Goal: Check status: Check status

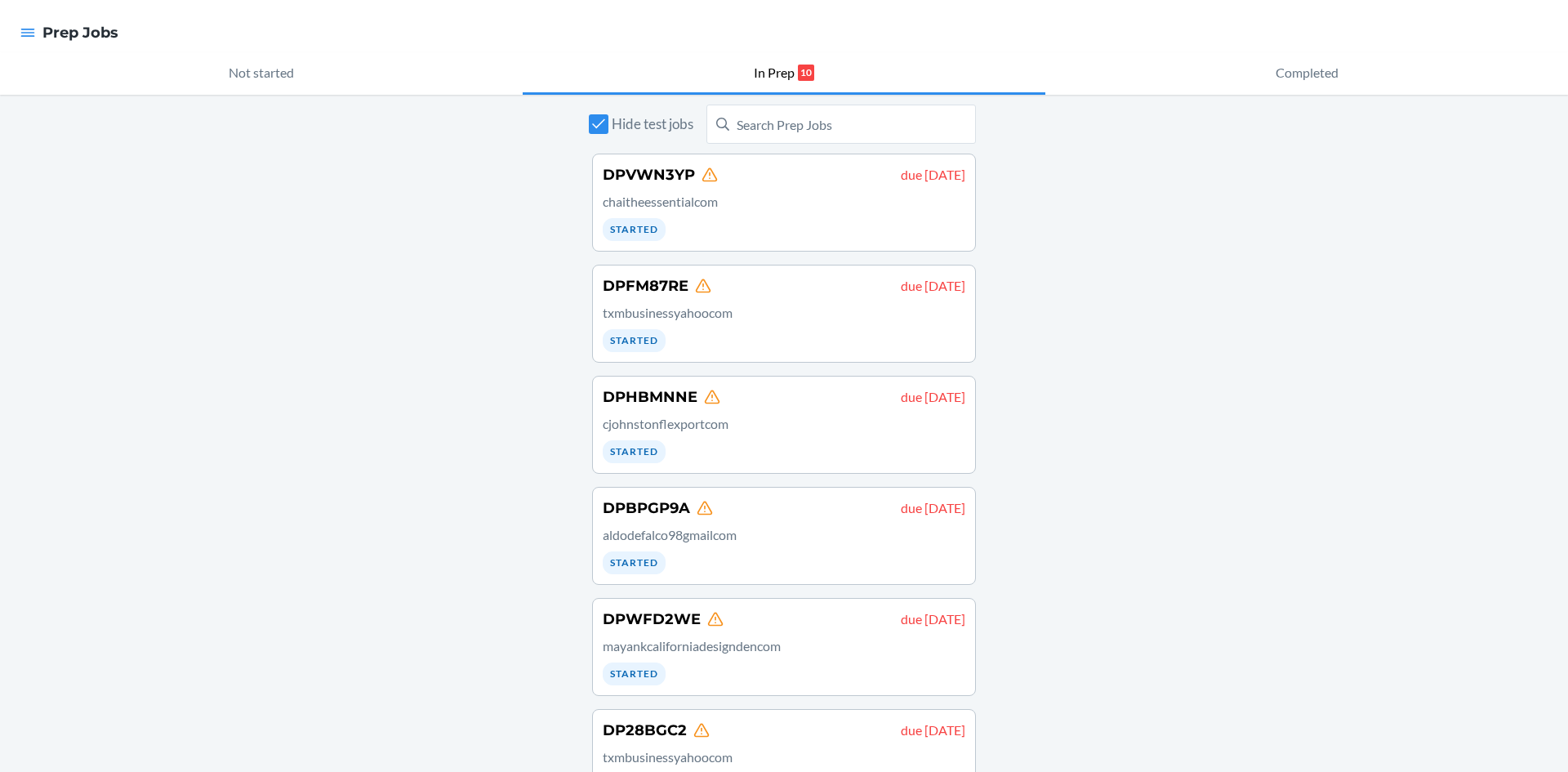
scroll to position [502, 0]
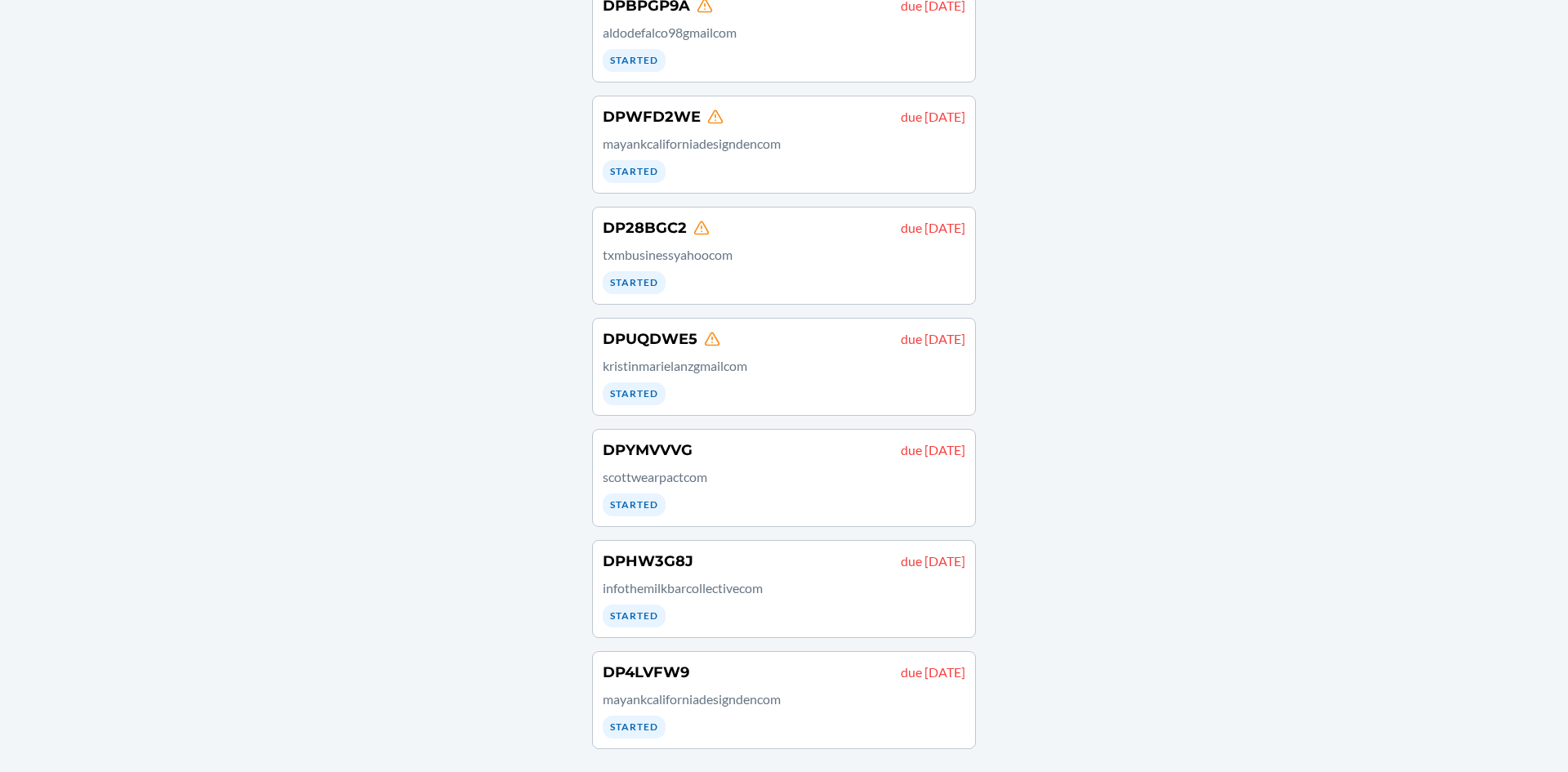
click at [688, 563] on div "DPHW3G8J due August 21" at bounding box center [784, 561] width 362 height 22
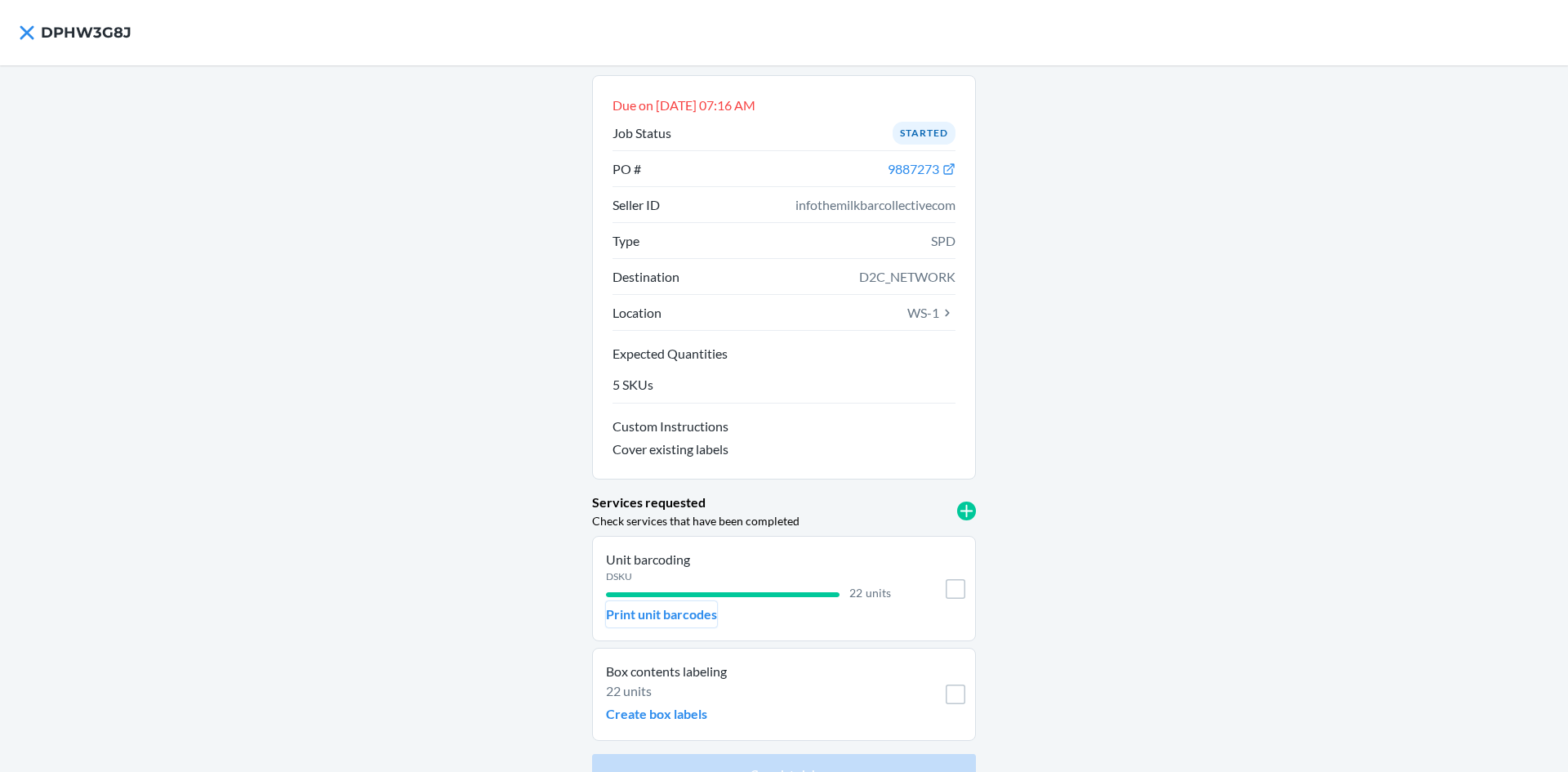
click at [684, 615] on p "Print unit barcodes" at bounding box center [662, 614] width 111 height 20
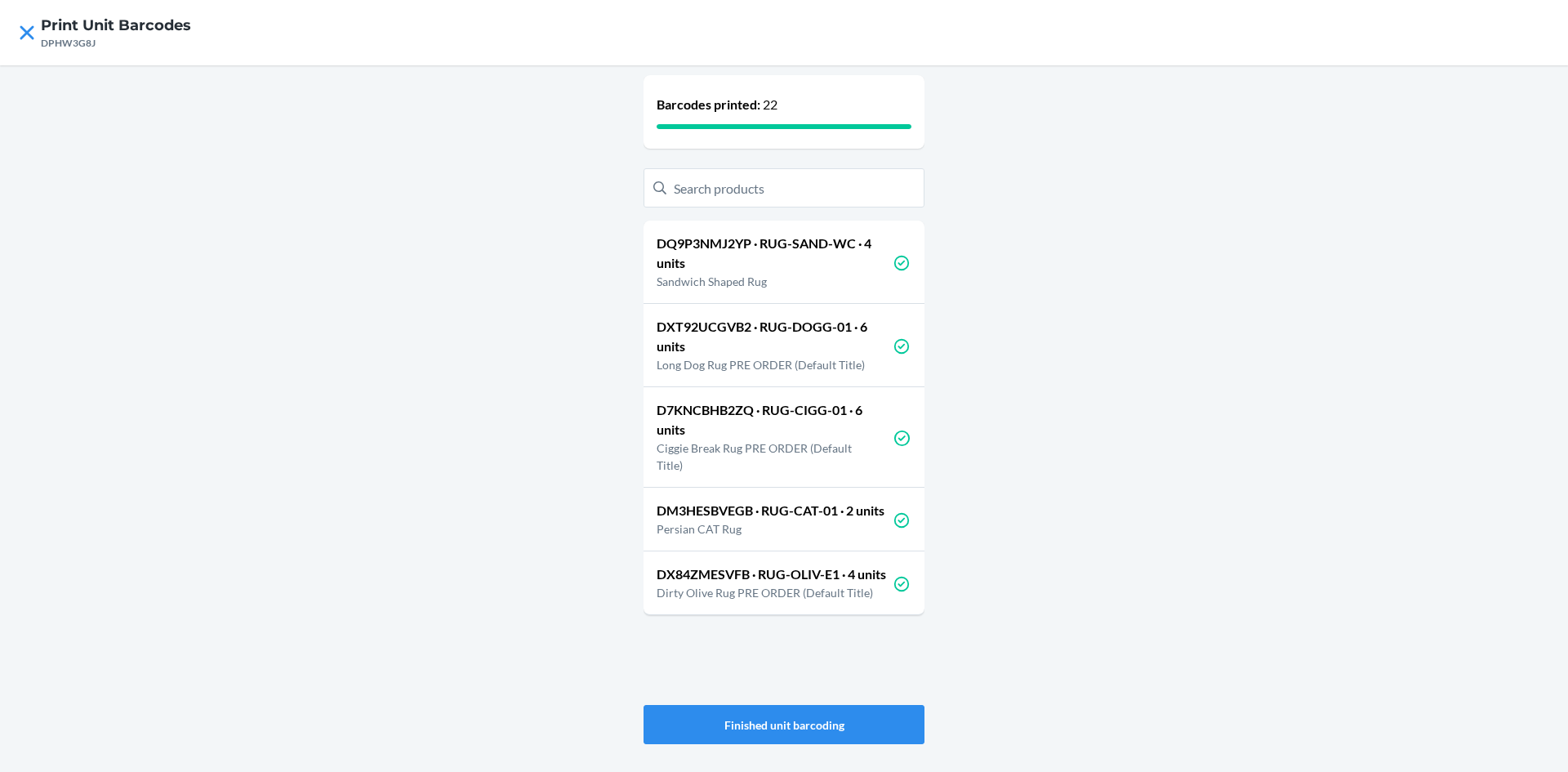
click at [9, 28] on nav "Print Unit Barcodes DPHW3G8J" at bounding box center [784, 33] width 1568 height 66
click at [29, 34] on icon at bounding box center [27, 33] width 28 height 28
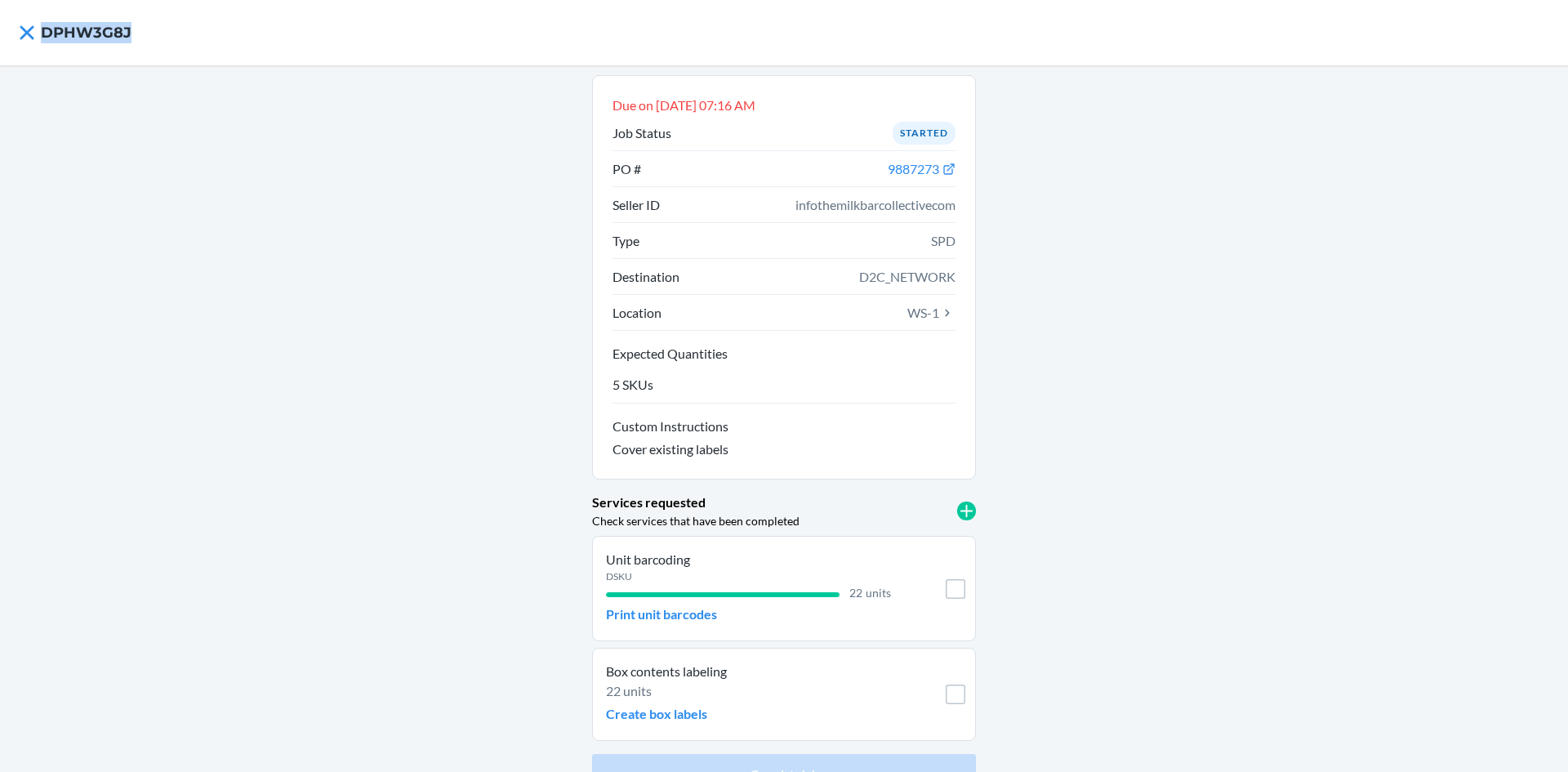
drag, startPoint x: 146, startPoint y: 27, endPoint x: 47, endPoint y: 33, distance: 99.2
click at [47, 33] on nav "DPHW3G8J" at bounding box center [784, 33] width 1568 height 66
copy h4 "DPHW3G8J"
click at [437, 429] on div "Due on Aug 21, 2025, 07:16 AM Job Status Started PO # 9887273 Seller ID infothe…" at bounding box center [784, 435] width 1568 height 738
click at [24, 39] on icon at bounding box center [27, 33] width 28 height 28
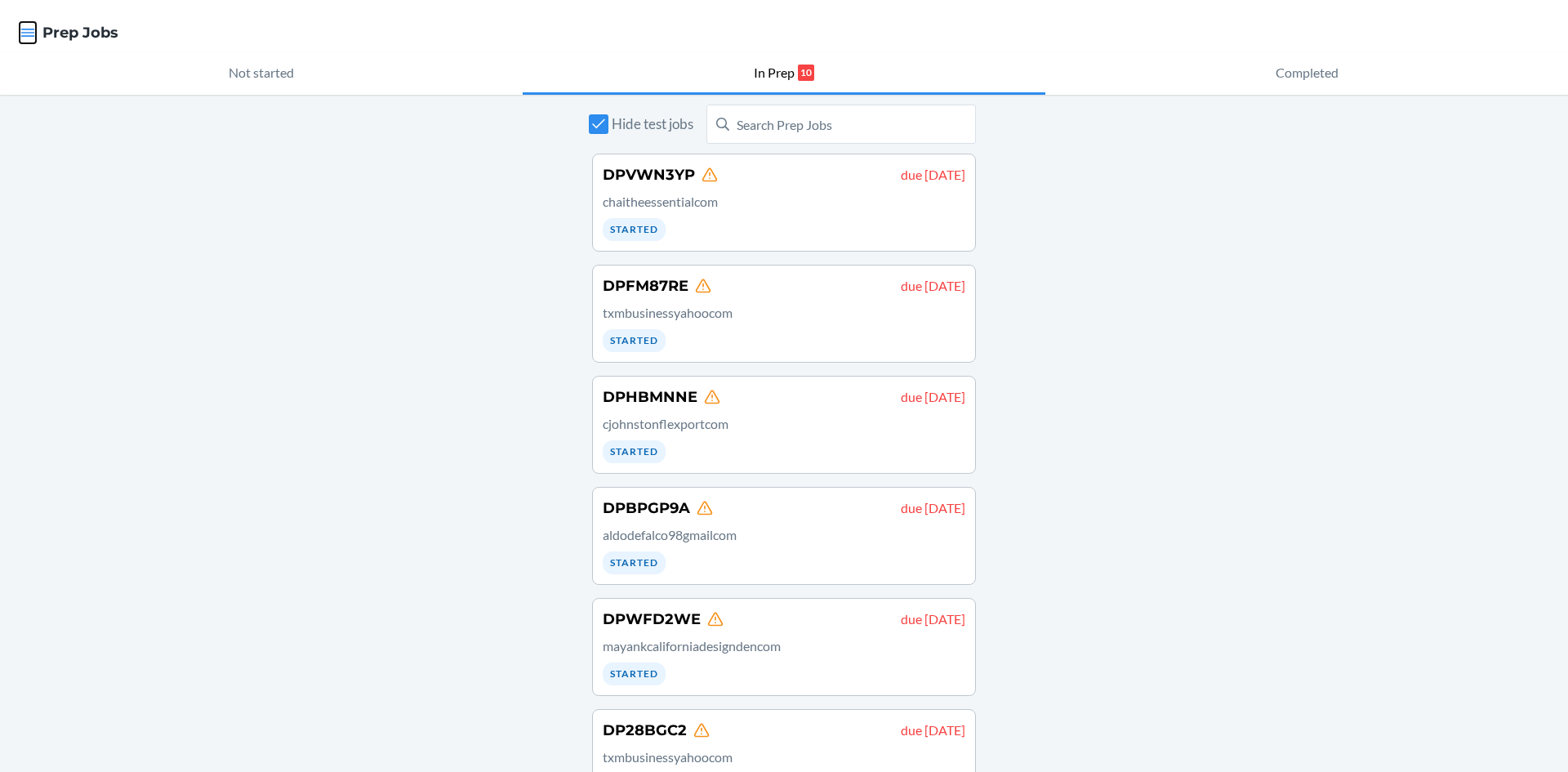
click at [27, 28] on icon "button" at bounding box center [27, 32] width 16 height 16
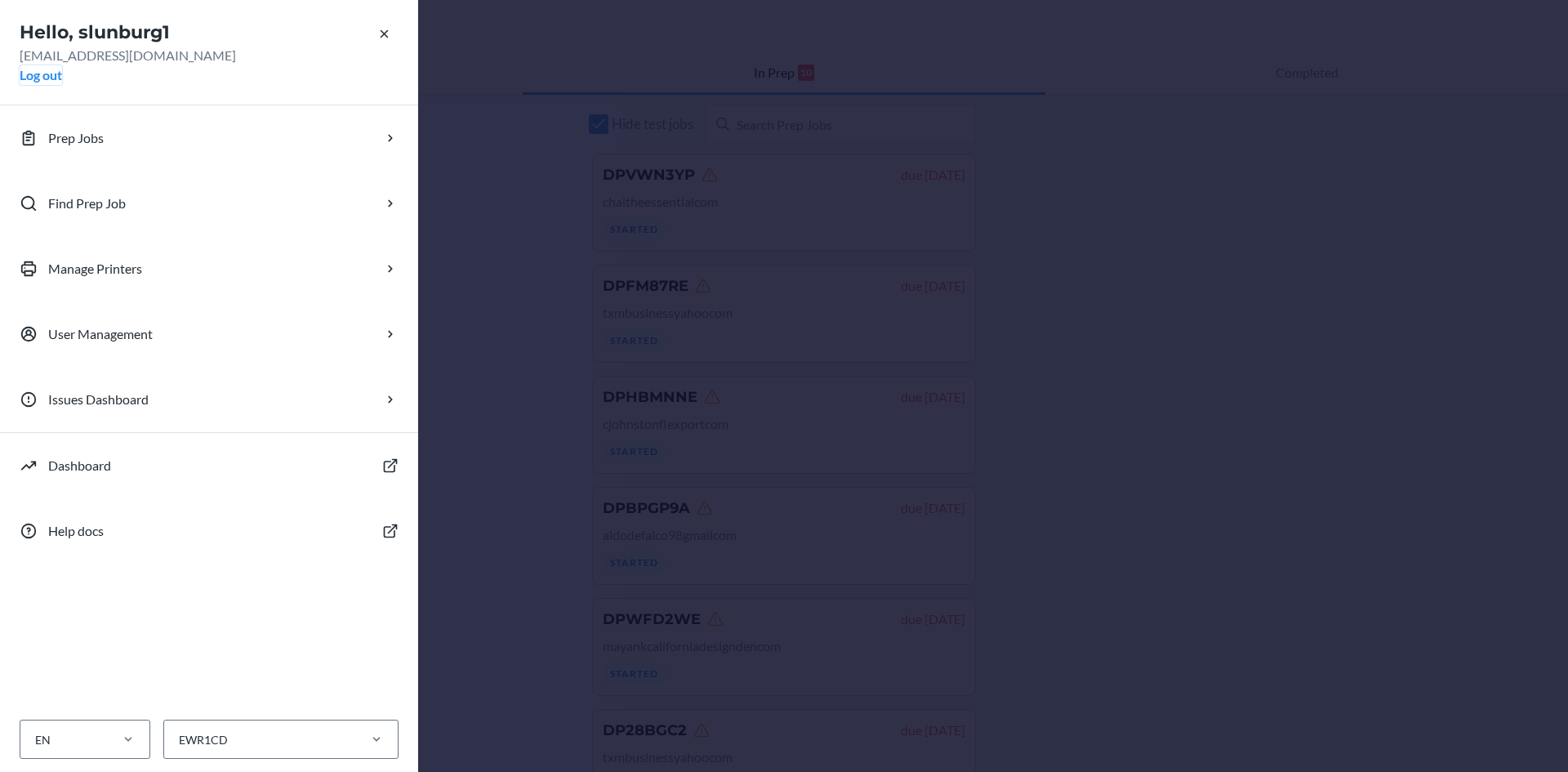
click at [51, 81] on button "Log out" at bounding box center [40, 75] width 42 height 20
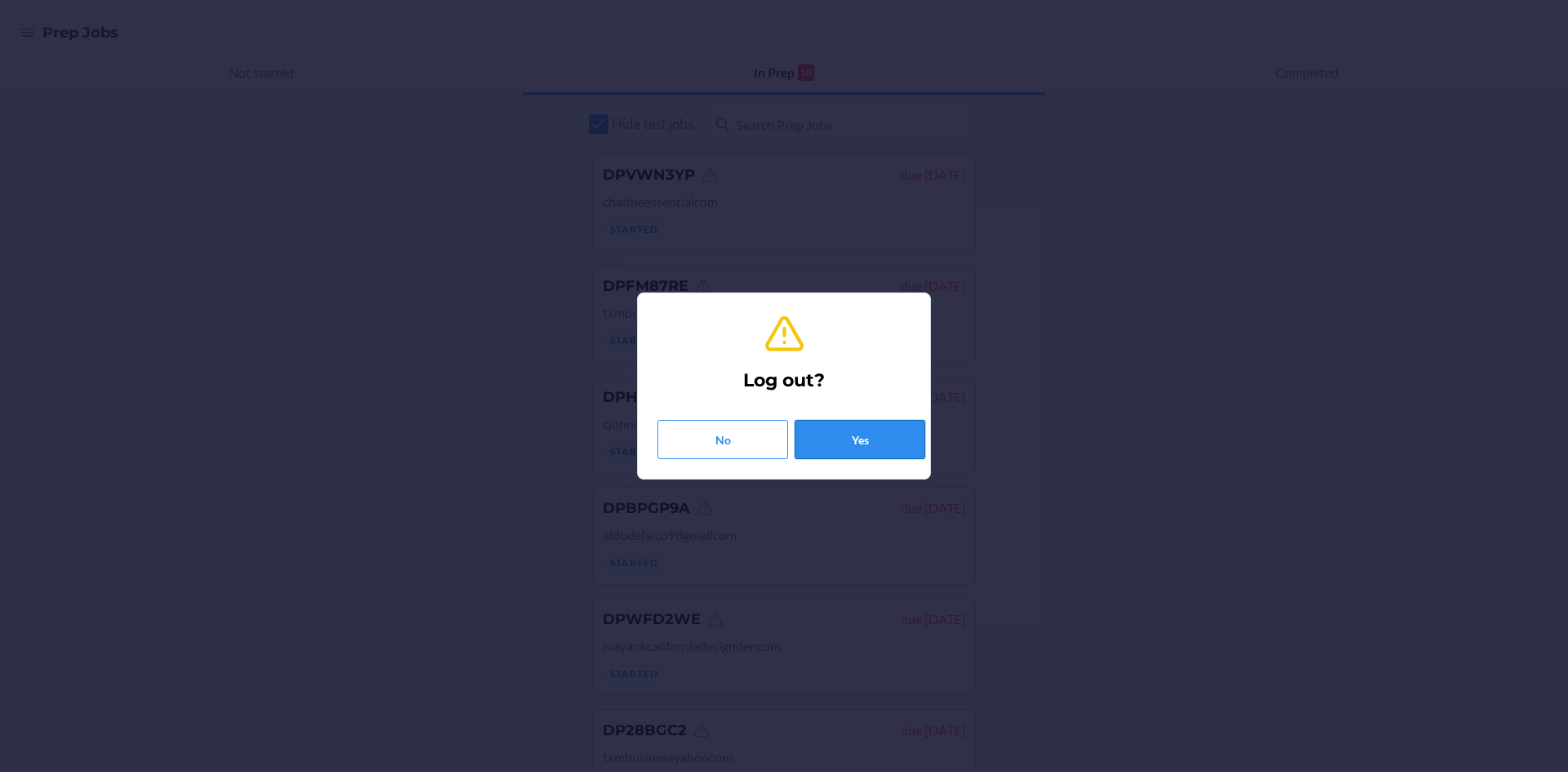
click at [836, 451] on button "Yes" at bounding box center [859, 440] width 131 height 39
